Goal: Task Accomplishment & Management: Manage account settings

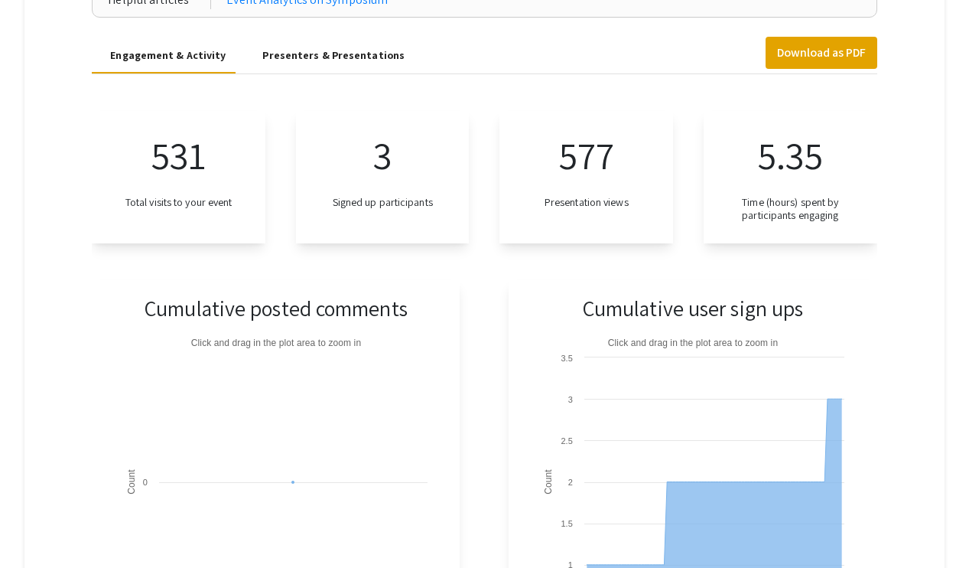
scroll to position [171, 0]
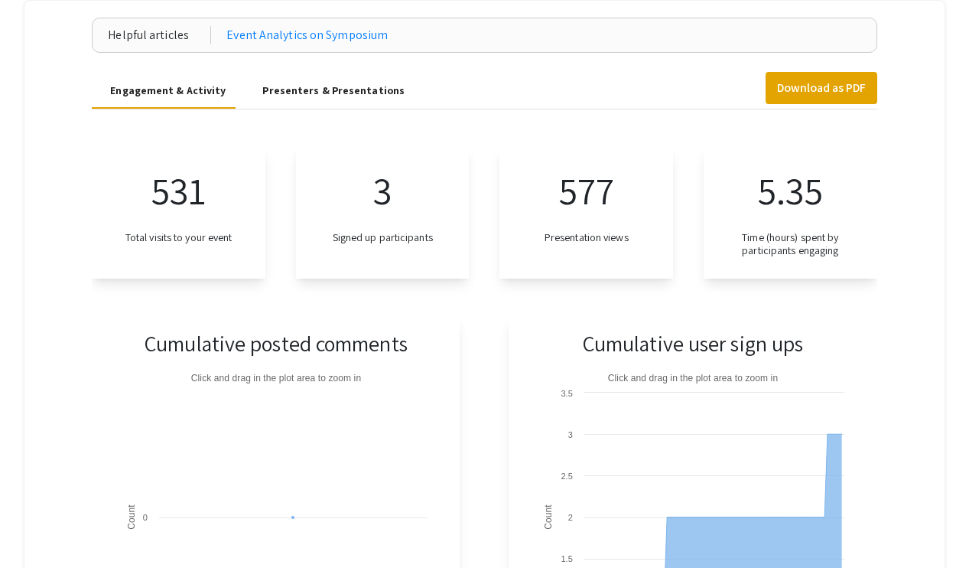
click at [340, 92] on div "Presenters & Presentations" at bounding box center [333, 91] width 142 height 16
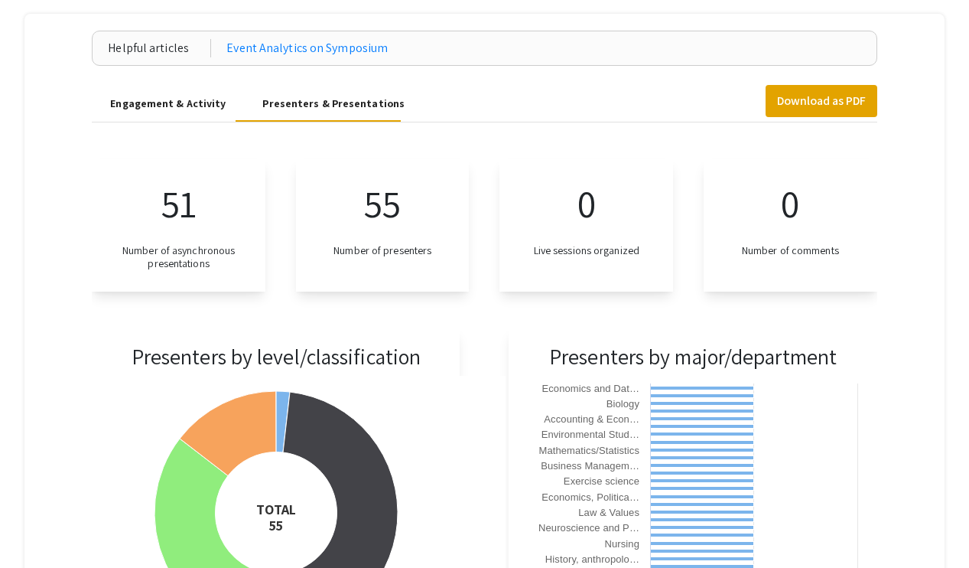
scroll to position [0, 0]
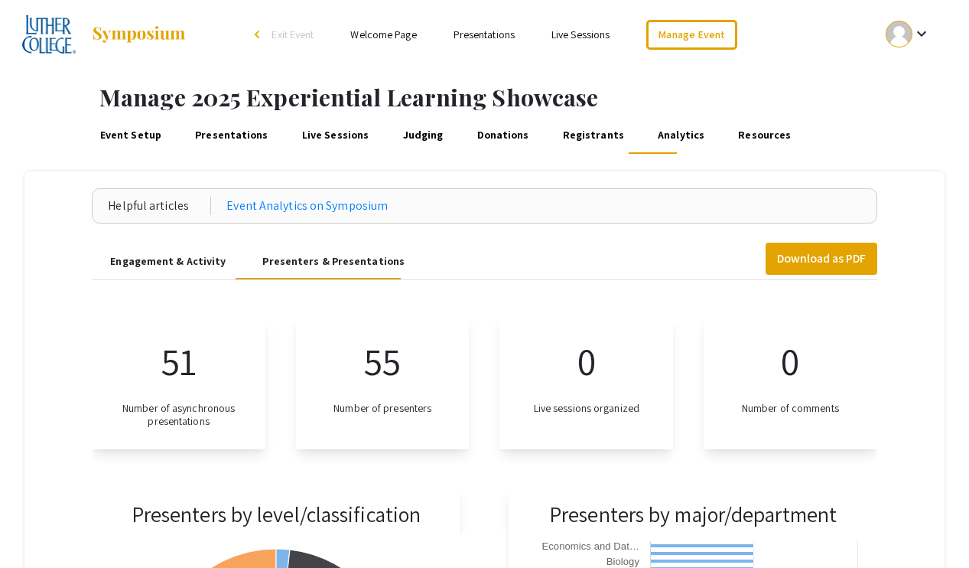
click at [187, 258] on div "Engagement & Activity" at bounding box center [168, 261] width 116 height 16
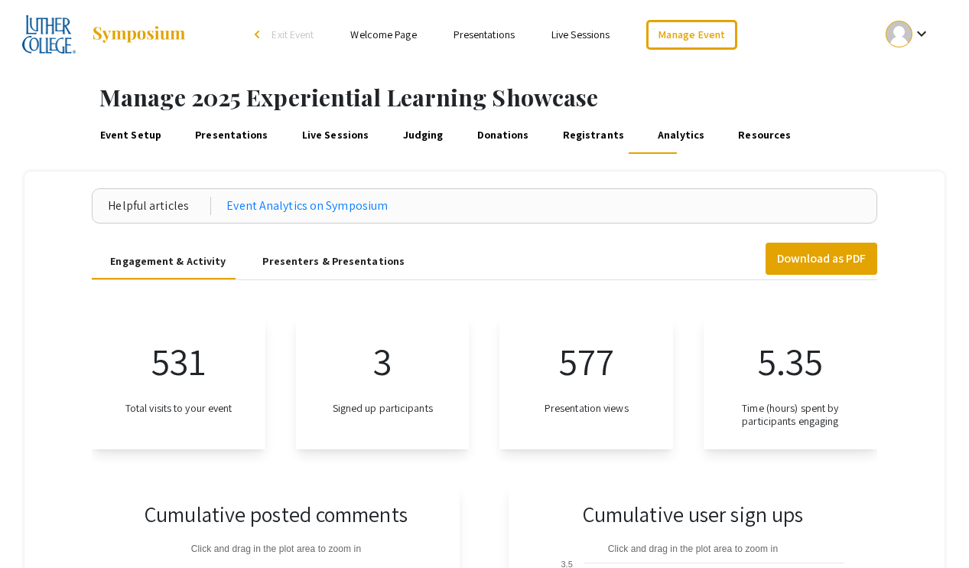
click at [227, 142] on link "Presentations" at bounding box center [232, 135] width 78 height 37
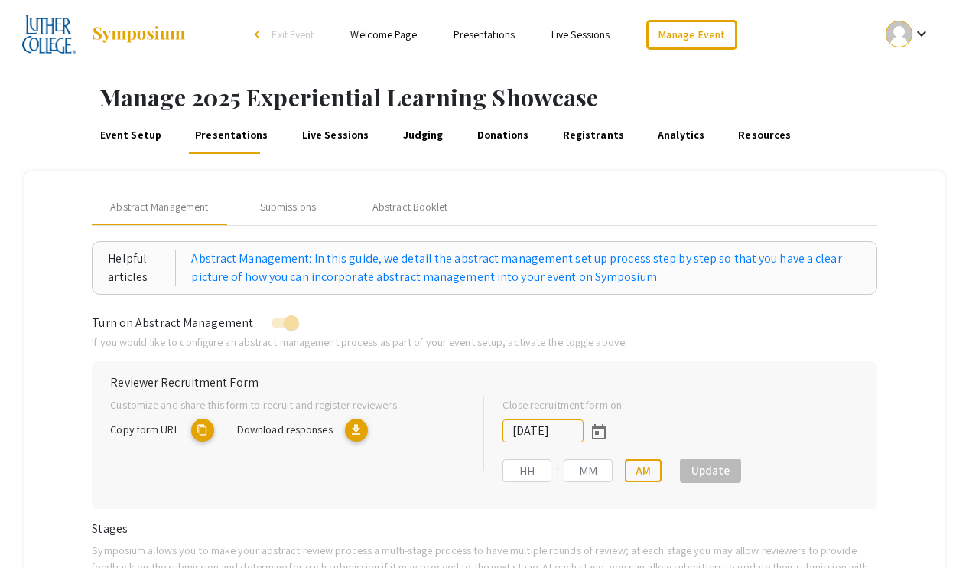
type input "9/18/2025"
type input "11"
type input "59"
click at [145, 132] on link "Event Setup" at bounding box center [131, 135] width 66 height 37
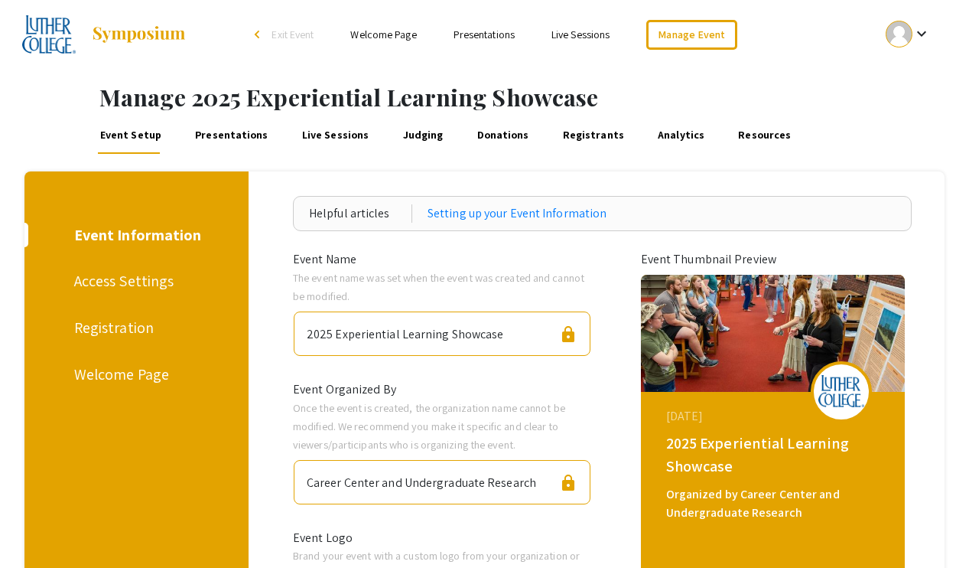
click at [223, 137] on link "Presentations" at bounding box center [232, 135] width 78 height 37
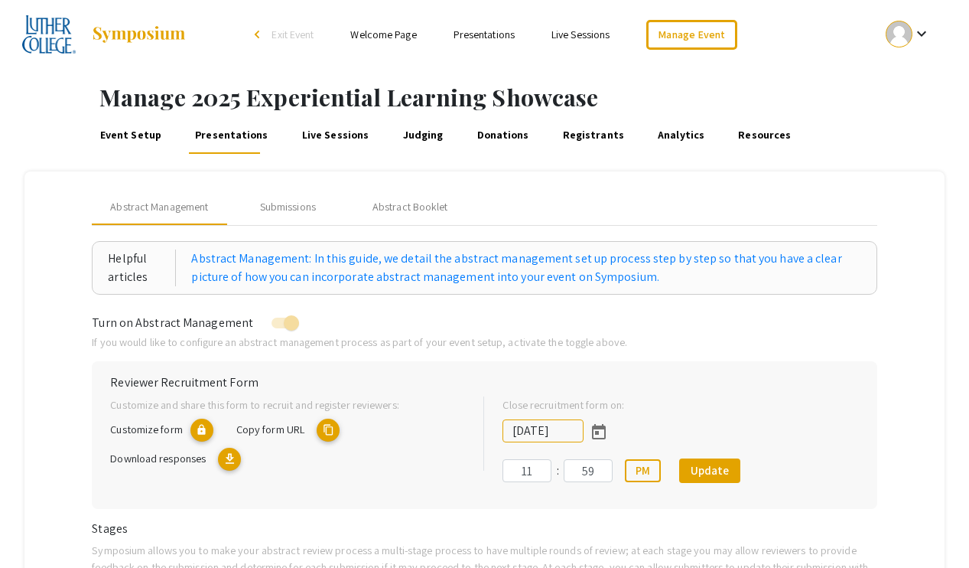
click at [471, 33] on link "Presentations" at bounding box center [484, 35] width 61 height 14
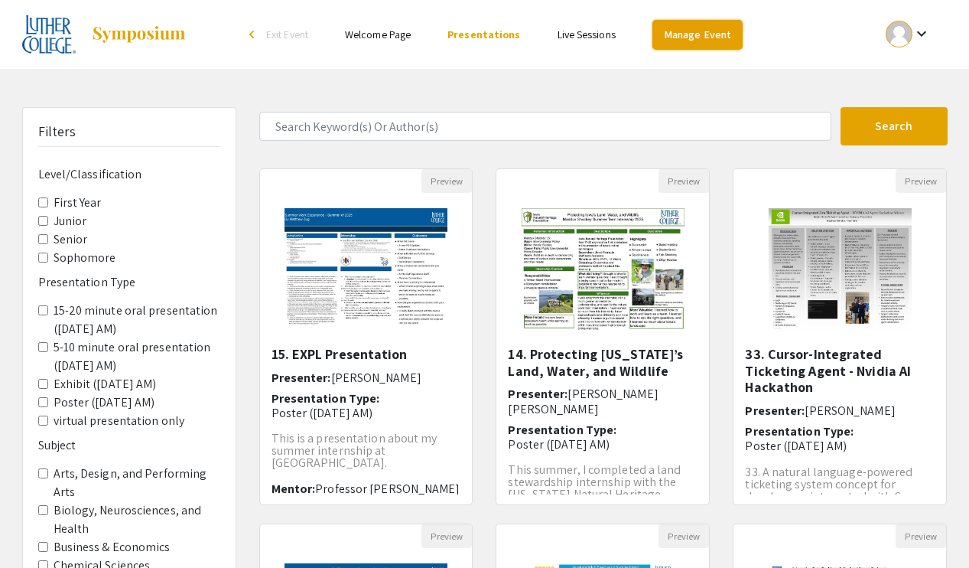
click at [667, 32] on link "Manage Event" at bounding box center [698, 35] width 90 height 30
